Goal: Information Seeking & Learning: Learn about a topic

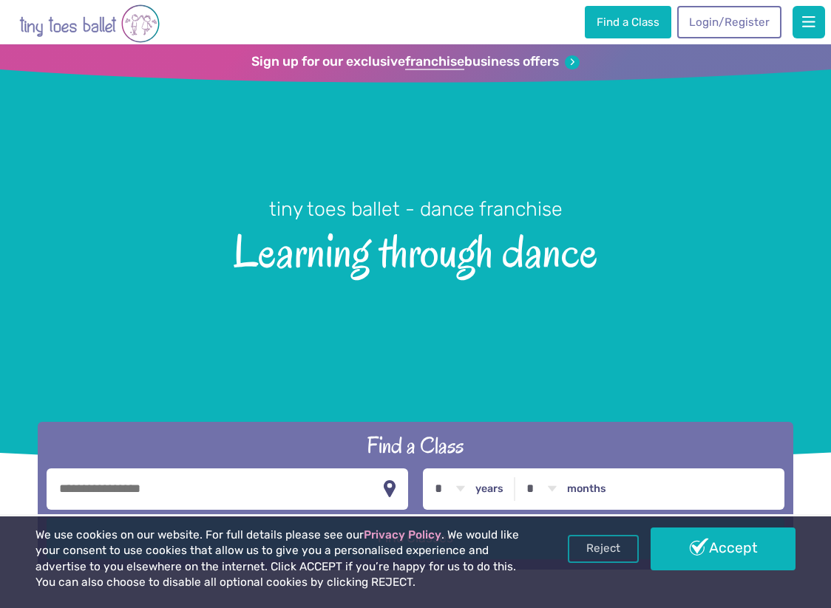
click at [659, 209] on h1 "tiny toes ballet - dance franchise Learning through dance" at bounding box center [415, 264] width 831 height 411
click at [636, 264] on span "Learning through dance" at bounding box center [415, 249] width 783 height 55
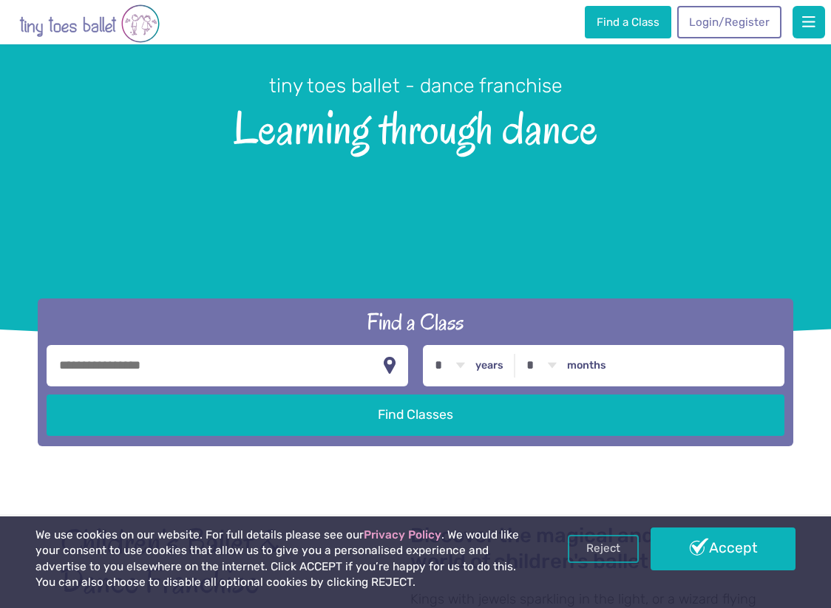
click at [268, 352] on input "text" at bounding box center [227, 365] width 361 height 41
paste input "**********"
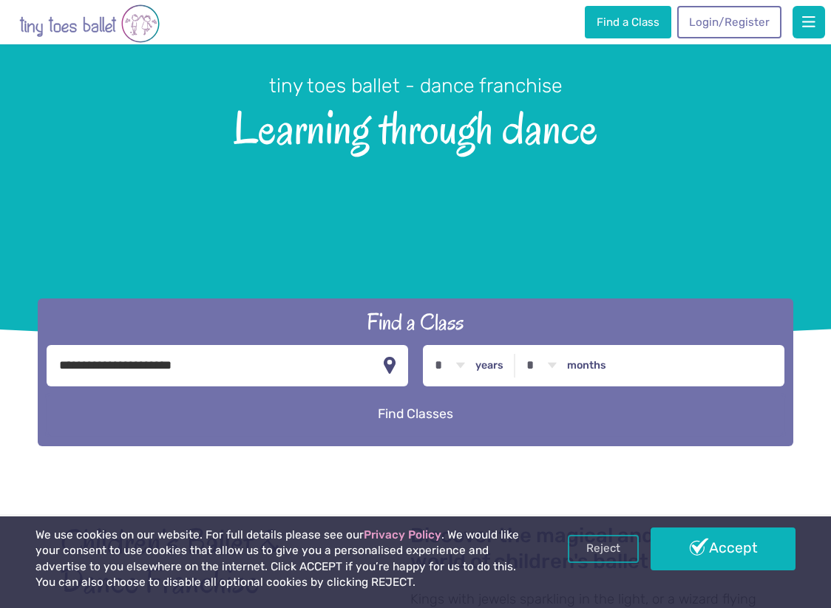
type input "**********"
click at [342, 410] on button "Find Classes" at bounding box center [415, 414] width 737 height 41
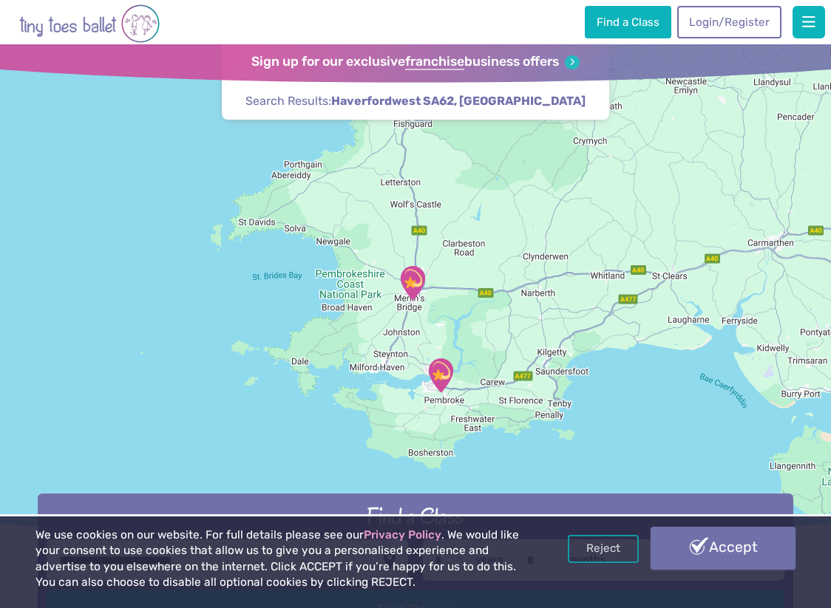
click at [695, 533] on link "Accept" at bounding box center [723, 548] width 146 height 43
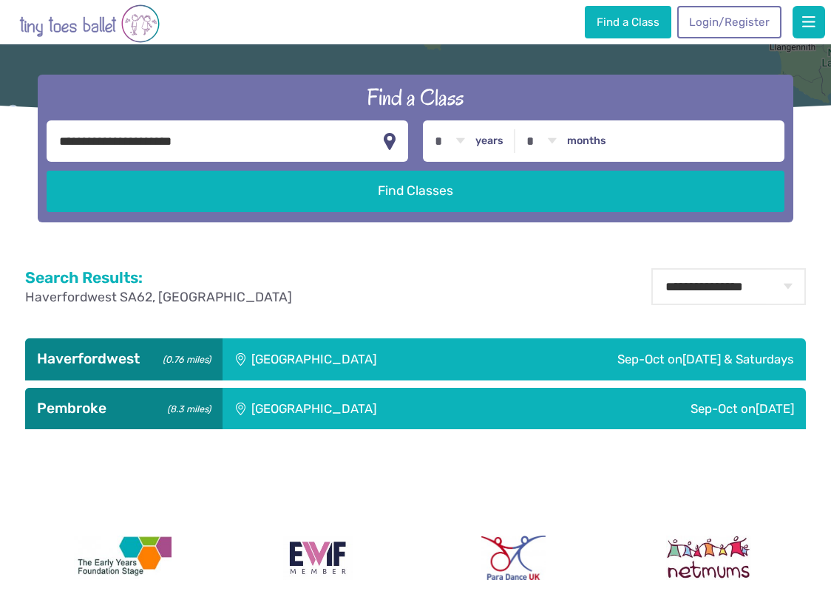
scroll to position [420, 0]
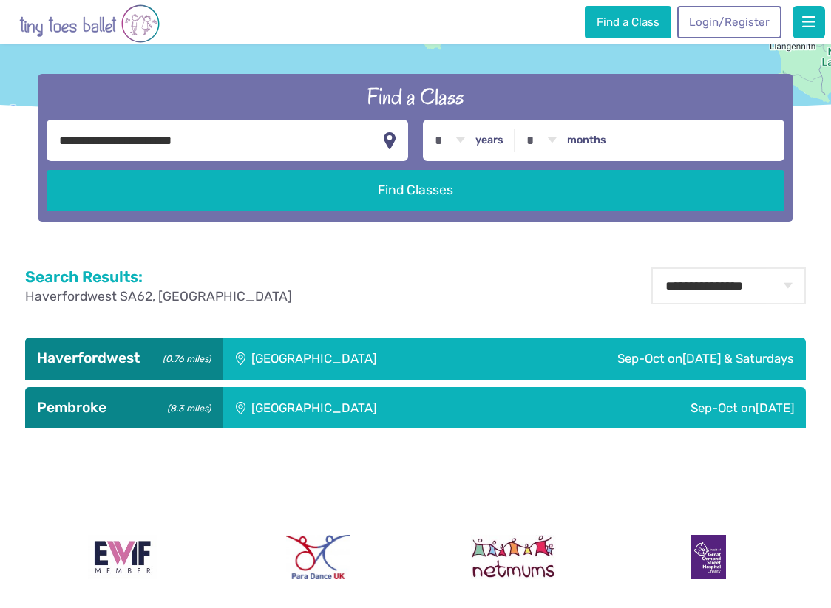
click at [610, 255] on div "Reviews Our Locations Contact Us FAQs Programme Weekly Classes Inclusive Dance …" at bounding box center [415, 269] width 831 height 1378
click at [280, 352] on div "[GEOGRAPHIC_DATA]" at bounding box center [354, 358] width 264 height 41
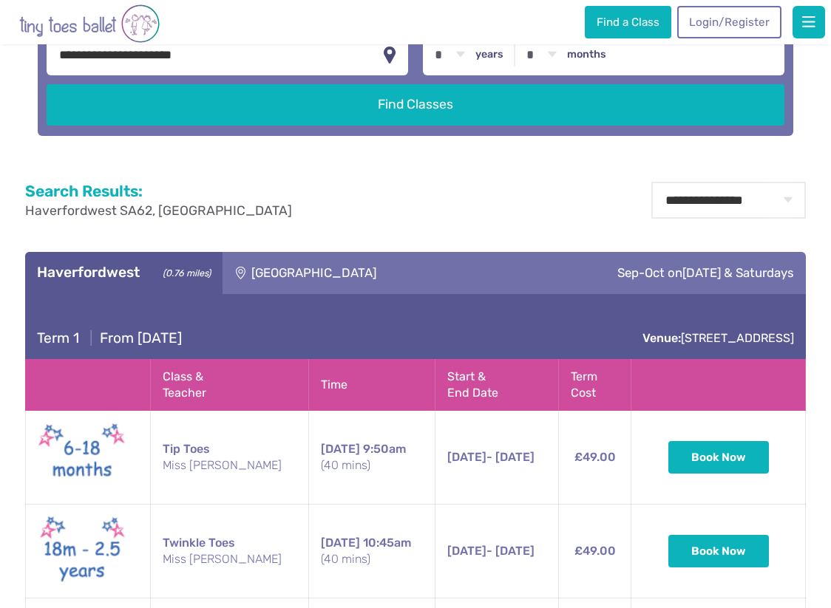
scroll to position [507, 0]
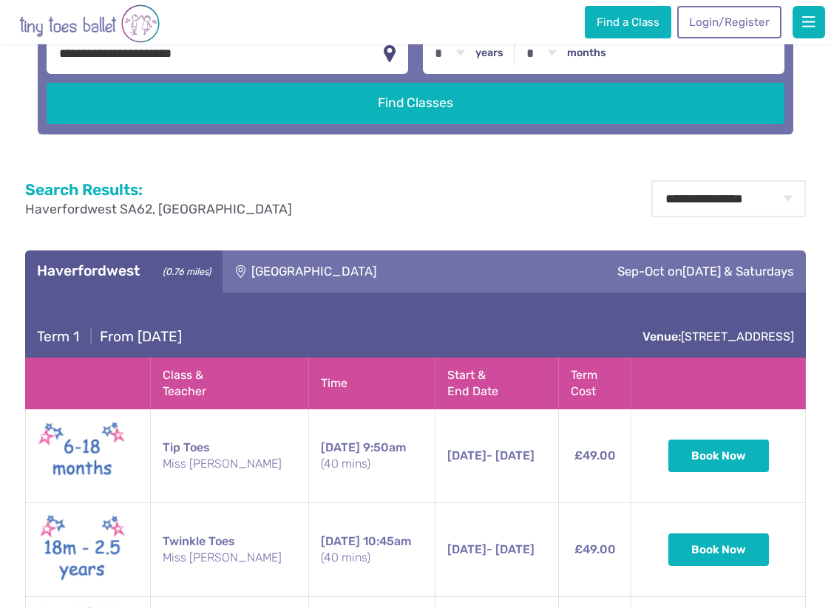
click at [598, 156] on div "Reviews Our Locations Contact Us FAQs Programme Weekly Classes Inclusive Dance …" at bounding box center [415, 590] width 831 height 2195
drag, startPoint x: 216, startPoint y: 52, endPoint x: 37, endPoint y: 32, distance: 180.0
click at [37, 32] on div "Reviews Our Locations Contact Us FAQs Programme Weekly Classes Inclusive Dance …" at bounding box center [415, 590] width 831 height 2195
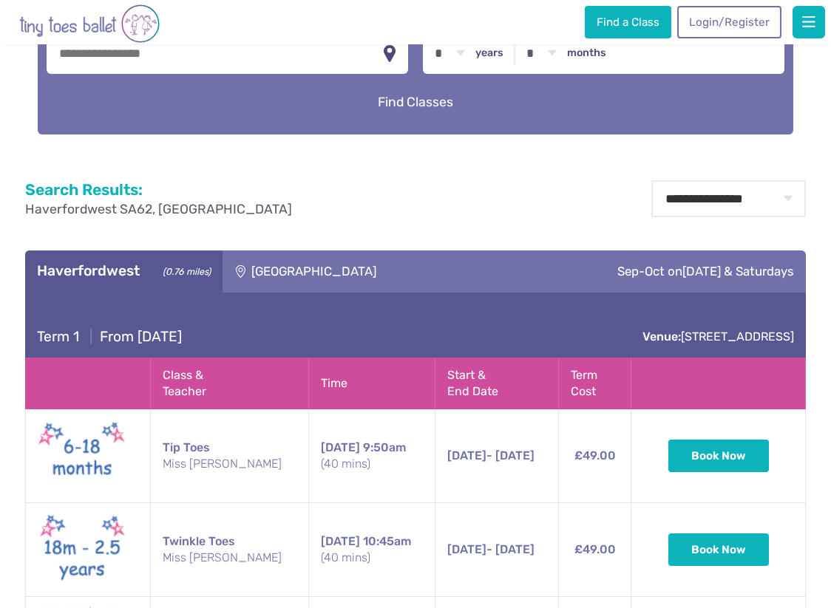
click at [443, 97] on button "Find Classes" at bounding box center [415, 102] width 737 height 41
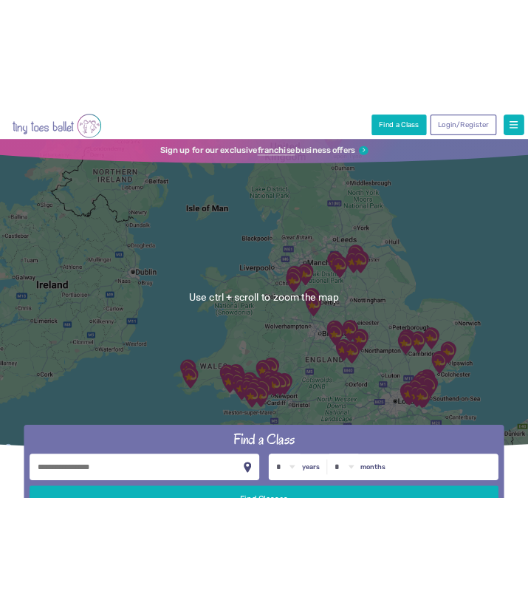
scroll to position [112, 0]
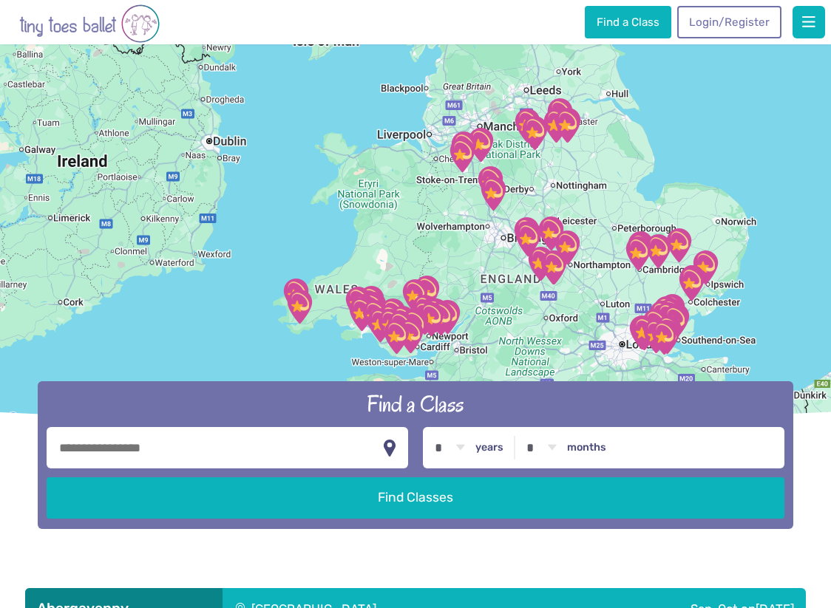
click at [638, 333] on img "The Gerald Miskin Memorial Hall" at bounding box center [655, 336] width 49 height 49
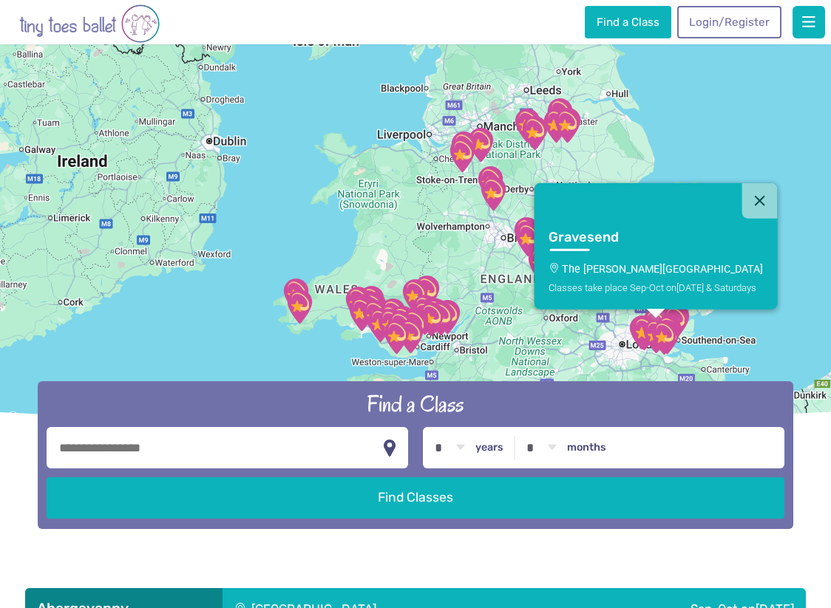
click at [670, 336] on img "St Nicholas church" at bounding box center [663, 337] width 49 height 49
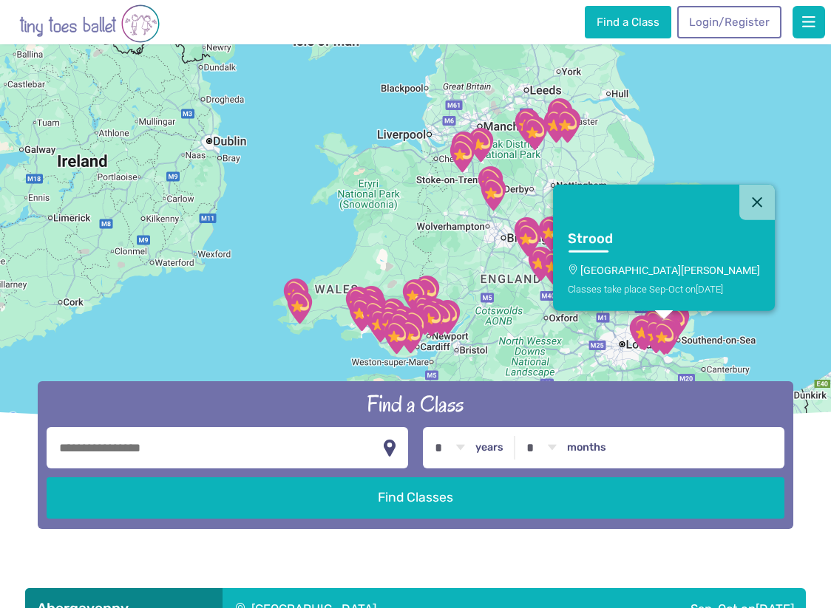
click at [678, 319] on img "St Nicholas church" at bounding box center [663, 337] width 49 height 49
click at [649, 321] on img "St Nicholas church" at bounding box center [663, 337] width 49 height 49
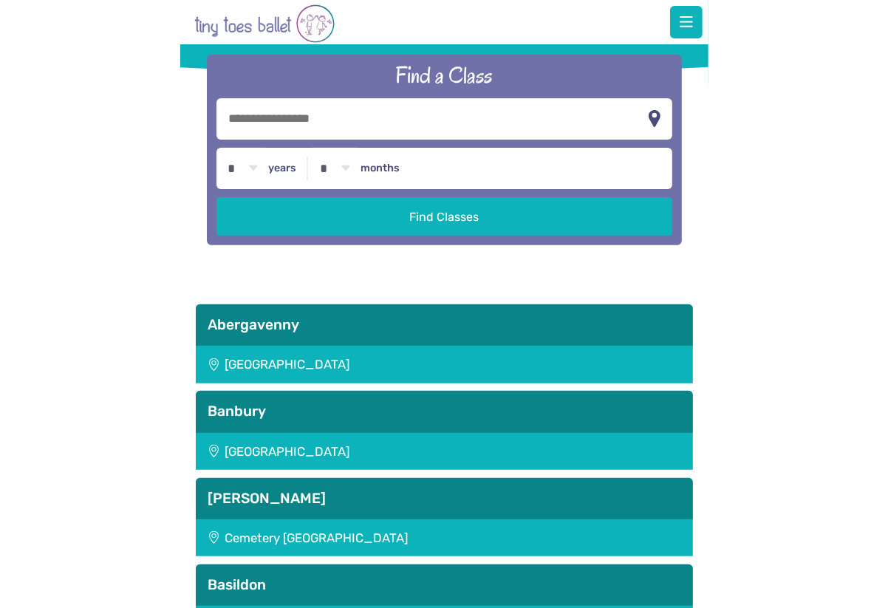
scroll to position [0, 0]
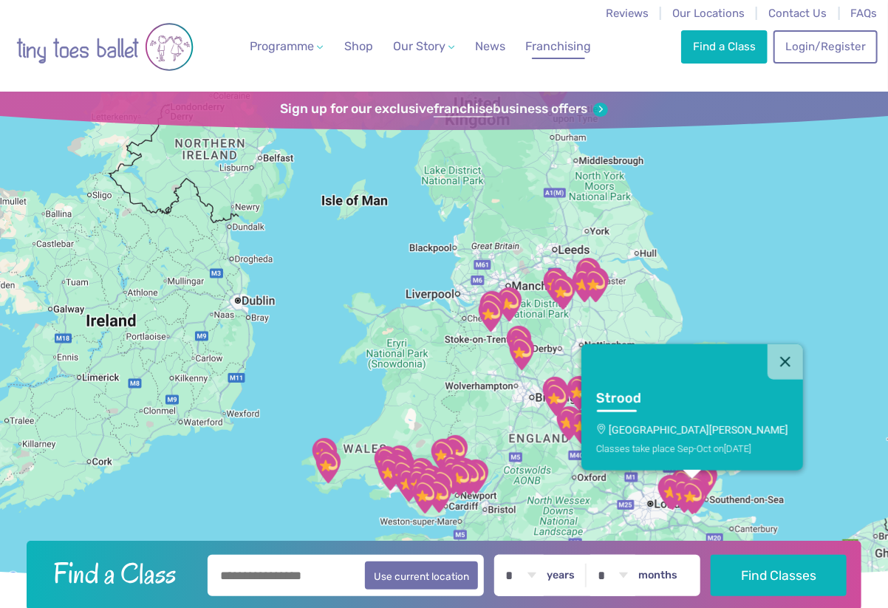
click at [562, 44] on span "Franchising" at bounding box center [559, 46] width 66 height 14
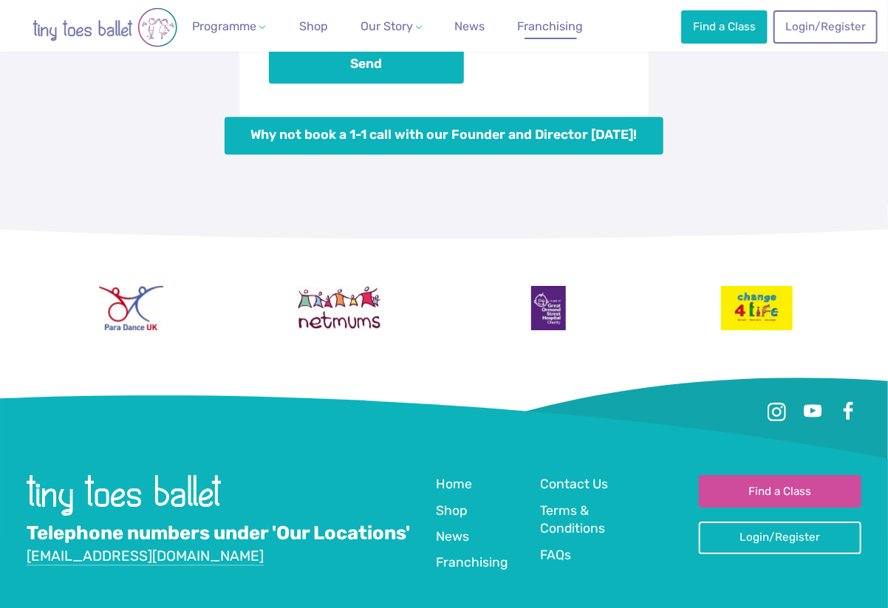
scroll to position [6074, 0]
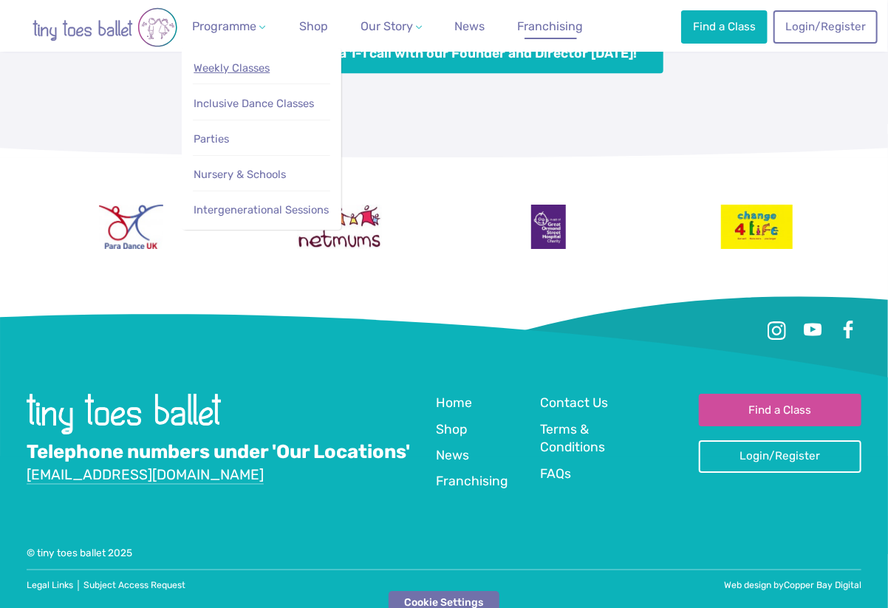
click at [220, 69] on span "Weekly Classes" at bounding box center [232, 67] width 76 height 13
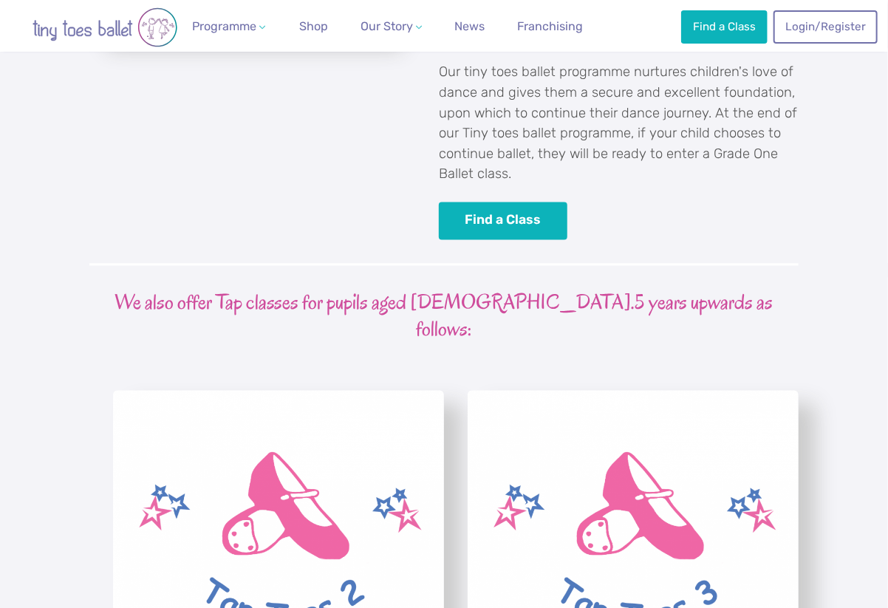
scroll to position [3361, 0]
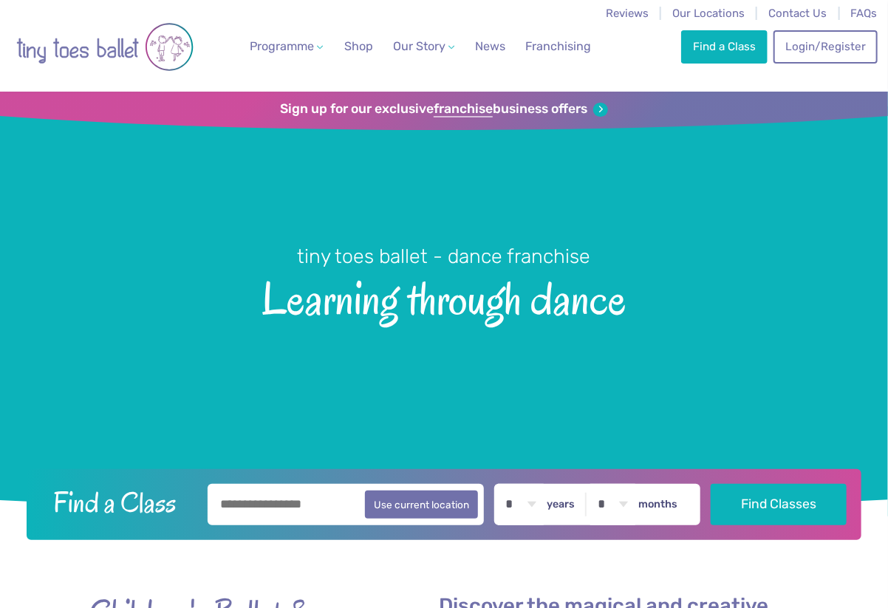
click at [568, 14] on li "Franchising" at bounding box center [558, 46] width 89 height 92
click at [469, 20] on li "News" at bounding box center [490, 46] width 48 height 92
click at [488, 20] on li "News" at bounding box center [490, 46] width 48 height 92
click at [491, 80] on li "News" at bounding box center [490, 46] width 48 height 92
click at [568, 17] on li "Franchising" at bounding box center [558, 46] width 89 height 92
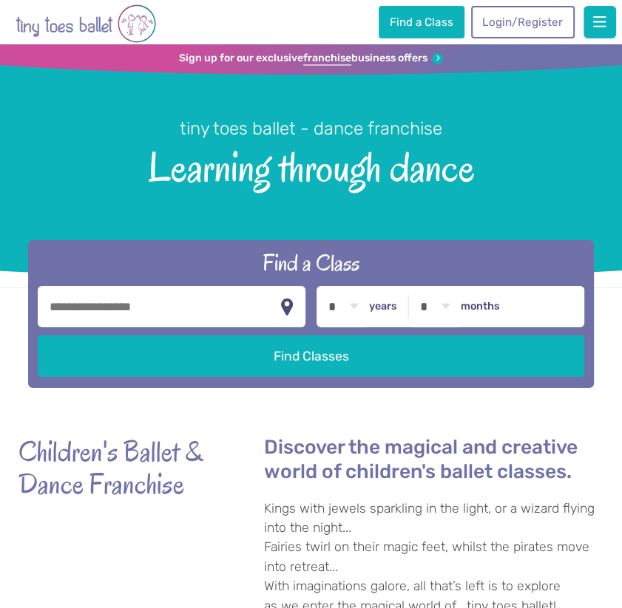
click at [256, 24] on nav "Reviews Our Locations Contact Us FAQs Programme Weekly Classes Inclusive Dance …" at bounding box center [311, 22] width 622 height 44
